Goal: Check status: Check status

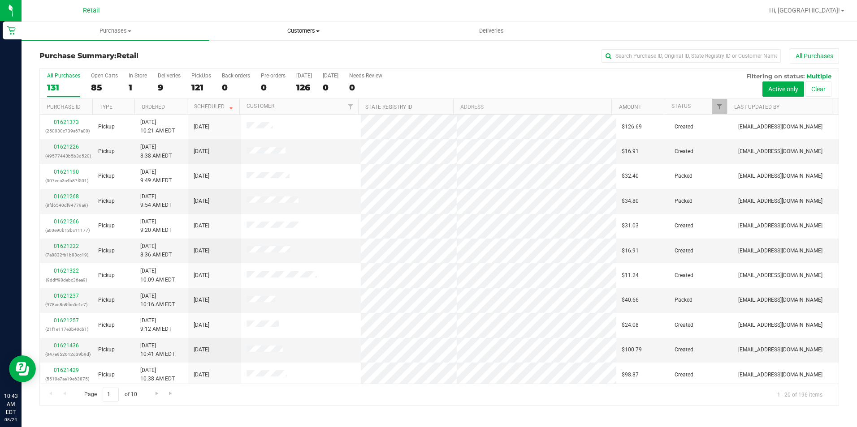
click at [306, 31] on span "Customers" at bounding box center [303, 31] width 187 height 8
click at [288, 63] on span "Add a new customer" at bounding box center [251, 65] width 84 height 8
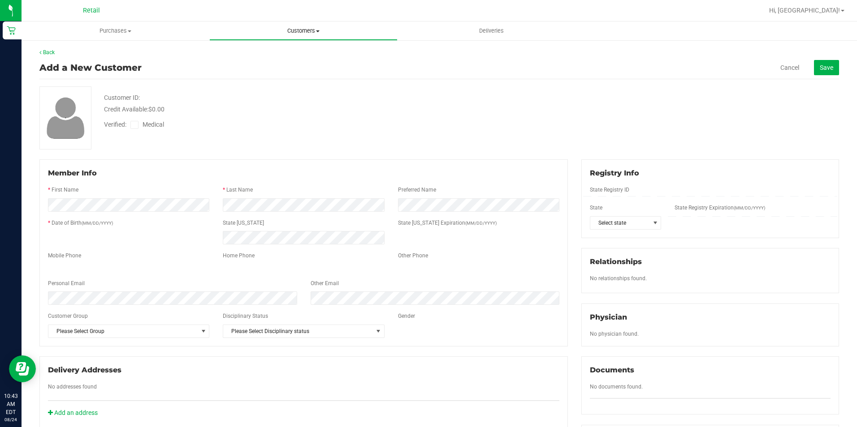
click at [310, 30] on span "Customers" at bounding box center [303, 31] width 187 height 8
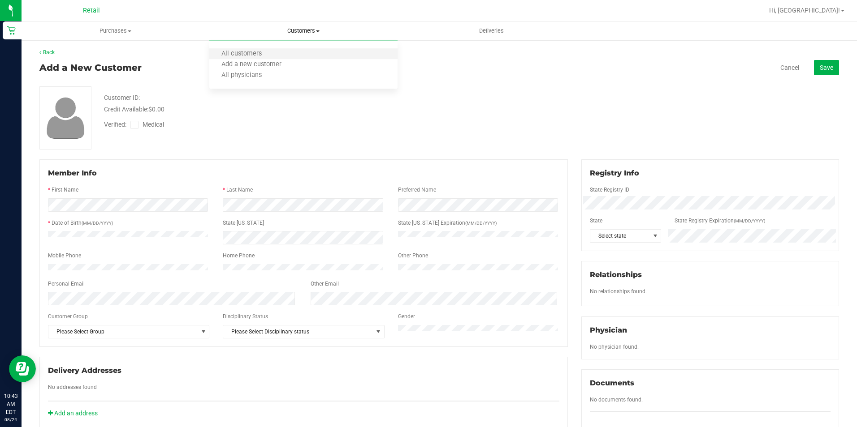
click at [285, 53] on li "All customers" at bounding box center [303, 54] width 188 height 11
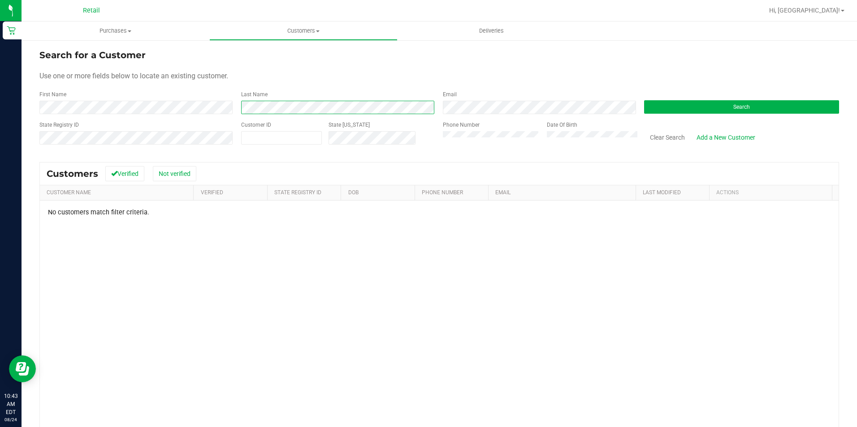
click at [138, 93] on div "First Name Last Name Email Search" at bounding box center [438, 103] width 799 height 24
click at [0, 117] on html "Retail 10:43 AM EDT [DATE] 08/24 Retail Hi, [GEOGRAPHIC_DATA]! Purchases Summar…" at bounding box center [428, 213] width 857 height 427
click at [289, 130] on div "Customer ID State [US_STATE]" at bounding box center [335, 137] width 202 height 32
click at [121, 26] on uib-tab-heading "Purchases Summary of purchases Fulfillment All purchases" at bounding box center [116, 31] width 188 height 19
click at [60, 79] on span "All purchases" at bounding box center [54, 76] width 64 height 8
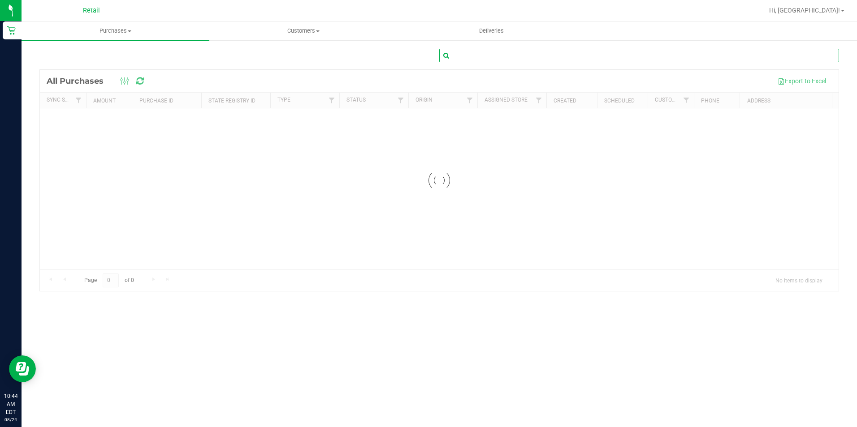
click at [497, 55] on input "text" at bounding box center [639, 55] width 400 height 13
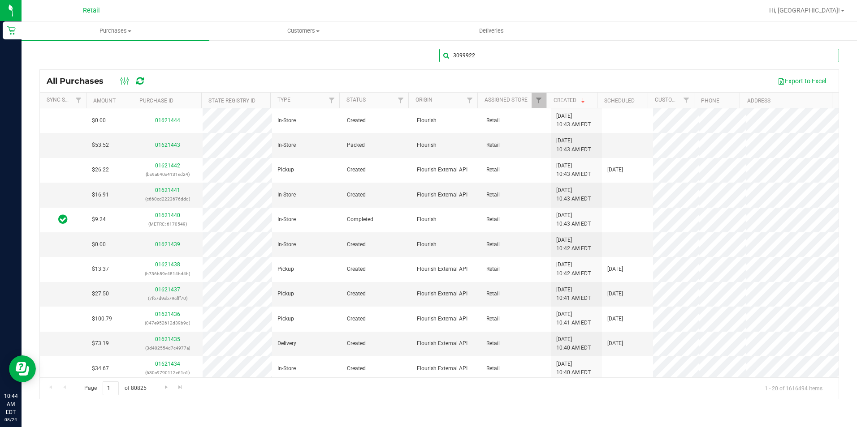
type input "3099922"
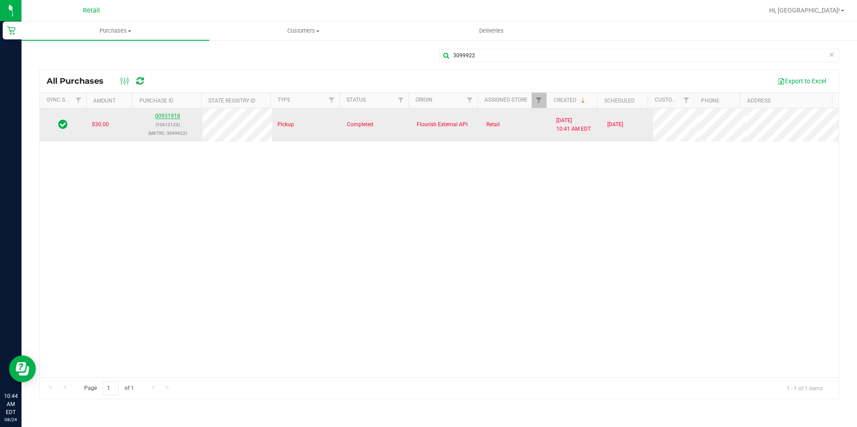
click at [169, 115] on link "00931918" at bounding box center [167, 116] width 25 height 6
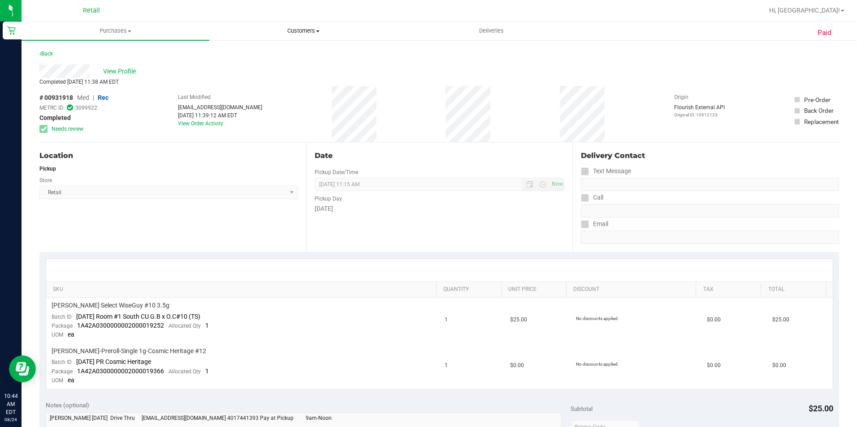
click at [271, 29] on span "Customers" at bounding box center [303, 31] width 187 height 8
click at [246, 55] on span "All customers" at bounding box center [241, 54] width 65 height 8
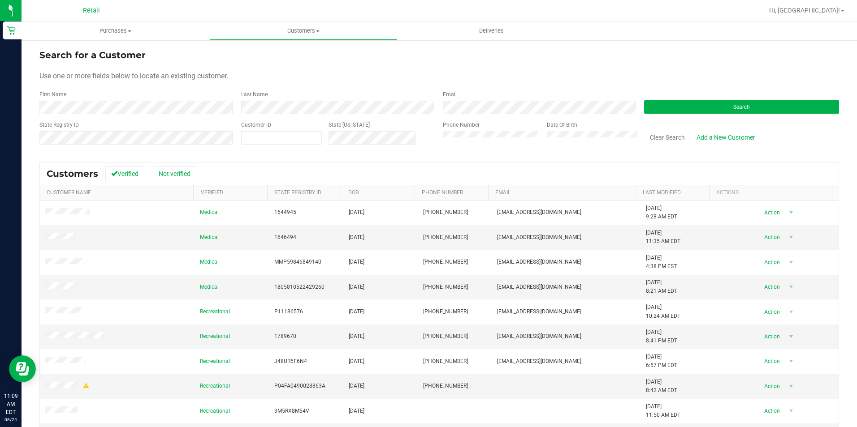
click at [334, 96] on div "Last Name" at bounding box center [335, 103] width 202 height 24
